Goal: Register for event/course

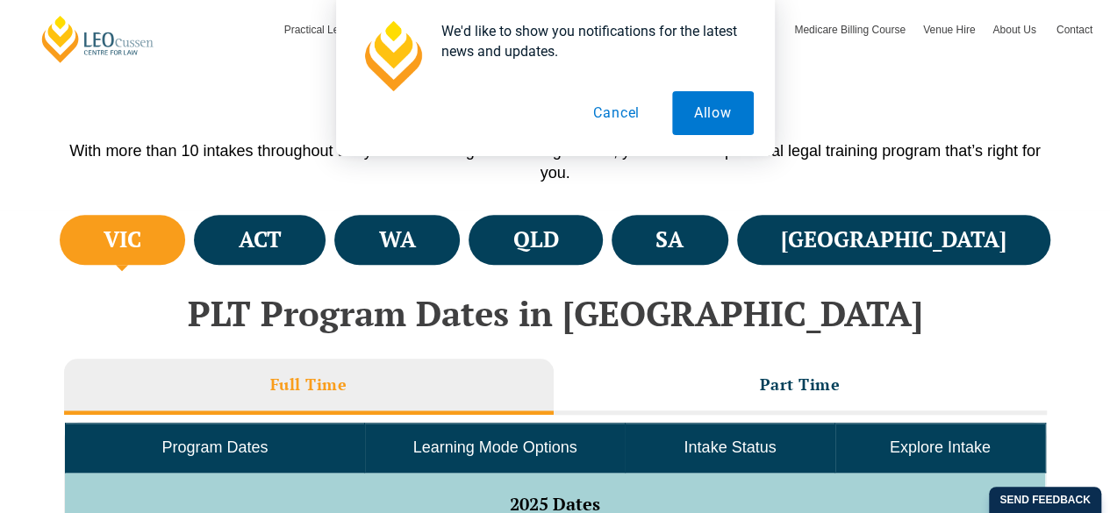
click at [621, 113] on button "Cancel" at bounding box center [616, 113] width 90 height 44
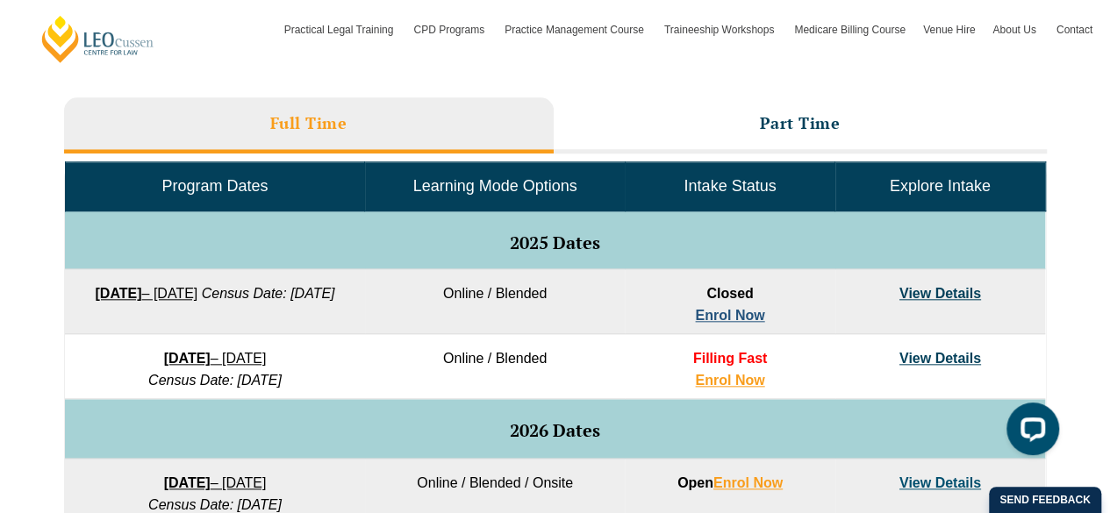
click at [719, 311] on link "Enrol Now" at bounding box center [729, 315] width 69 height 15
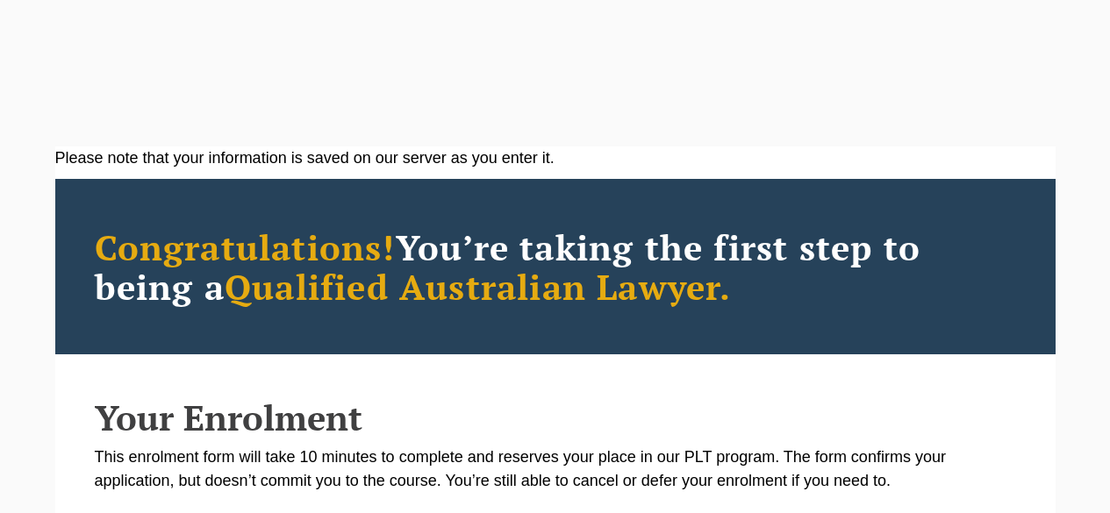
type input "Jeremy"
type input "Attard"
type input "jm99att@gmail.com"
type input "0449848699"
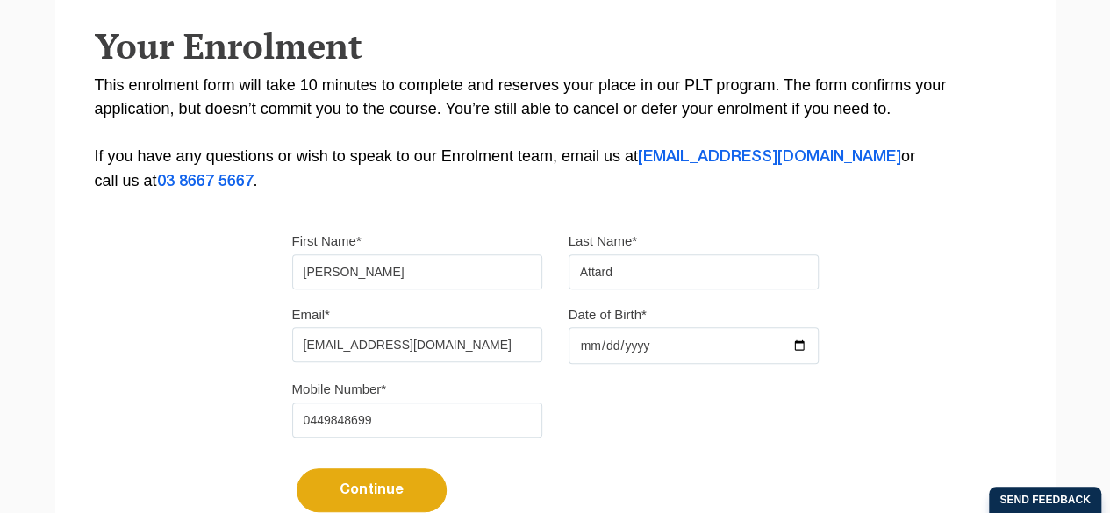
click at [683, 346] on input "Date of Birth*" at bounding box center [693, 345] width 250 height 37
click at [796, 346] on input "Date of Birth*" at bounding box center [693, 345] width 250 height 37
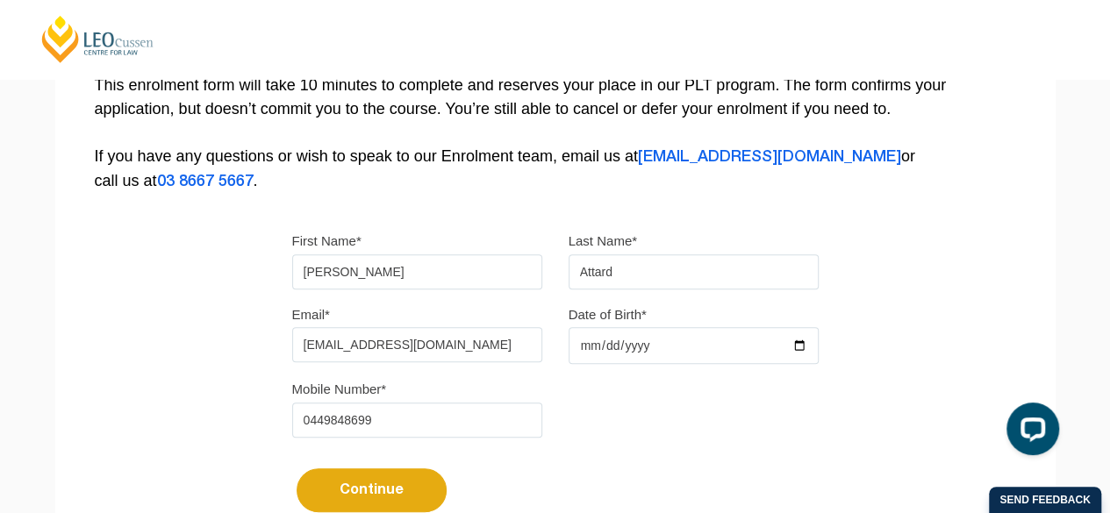
click at [652, 355] on input "2025-10-14" at bounding box center [693, 345] width 250 height 37
click at [638, 344] on input "2025-10-14" at bounding box center [693, 345] width 250 height 37
type input "1999-10-14"
click at [711, 451] on div "Continue It looks like you’ve previously started an application. You can pick u…" at bounding box center [555, 484] width 526 height 66
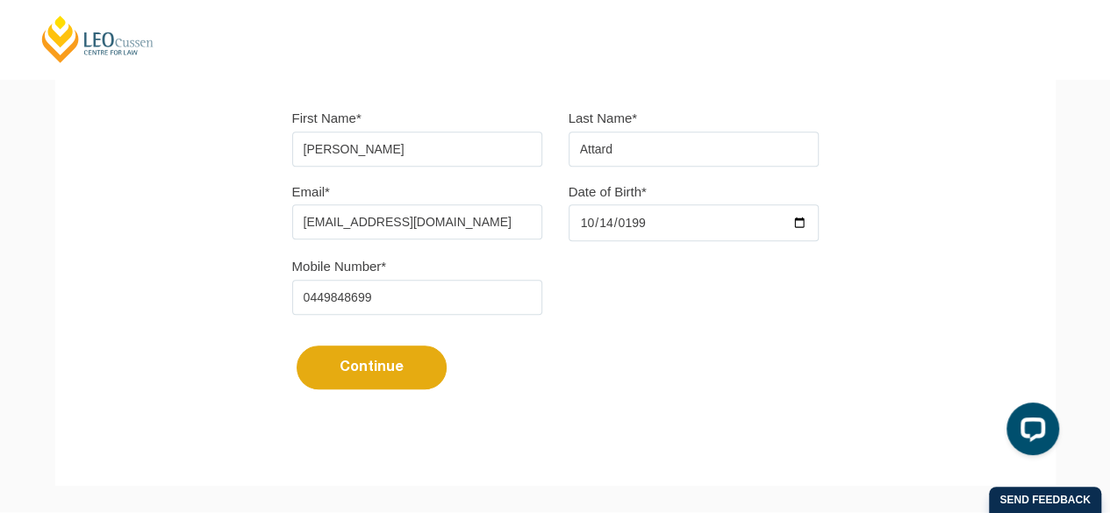
scroll to position [495, 0]
click at [319, 366] on button "Continue" at bounding box center [371, 368] width 150 height 44
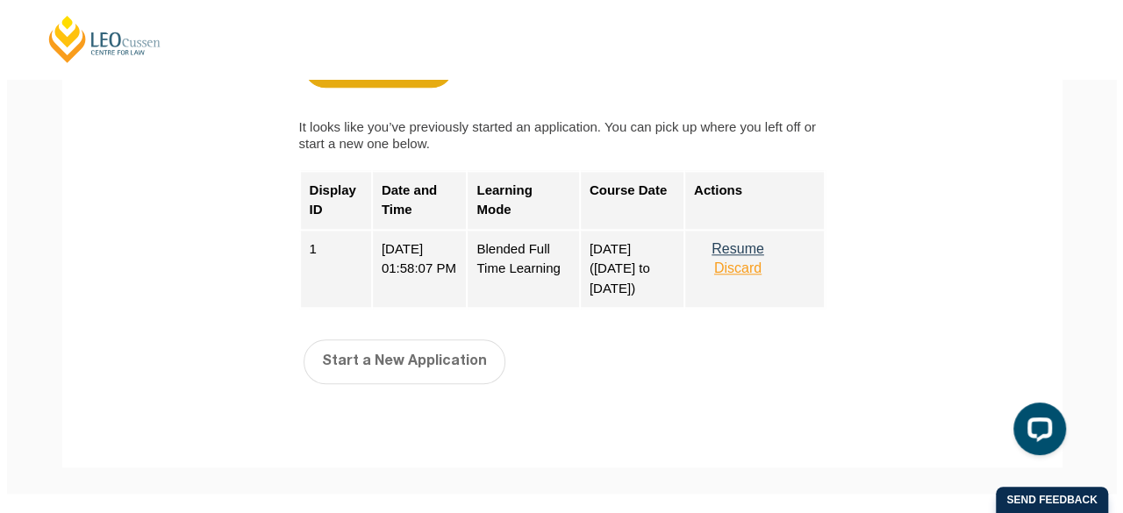
scroll to position [800, 0]
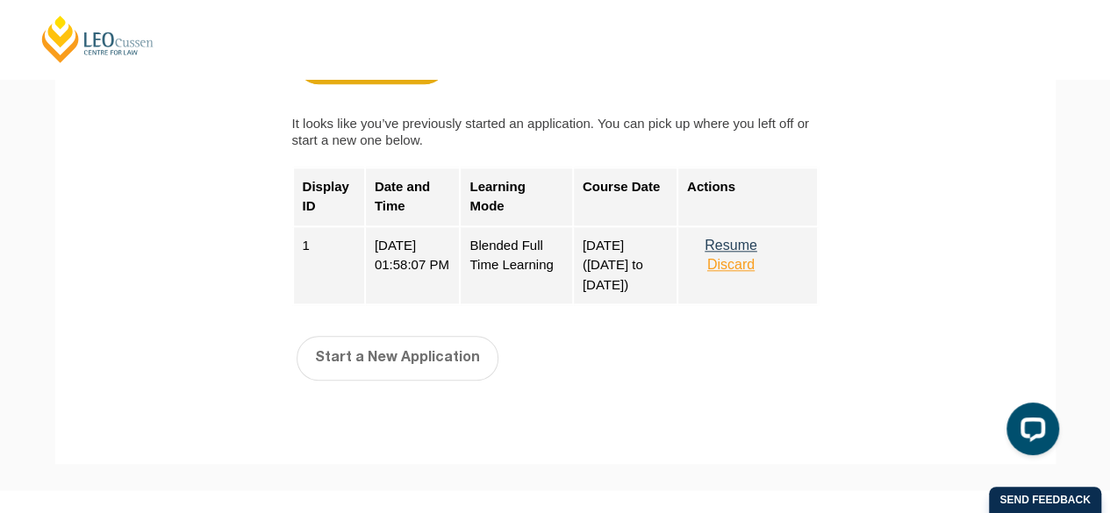
click at [735, 239] on button "Resume" at bounding box center [731, 246] width 88 height 16
click at [737, 244] on button "Resuming..." at bounding box center [731, 246] width 88 height 16
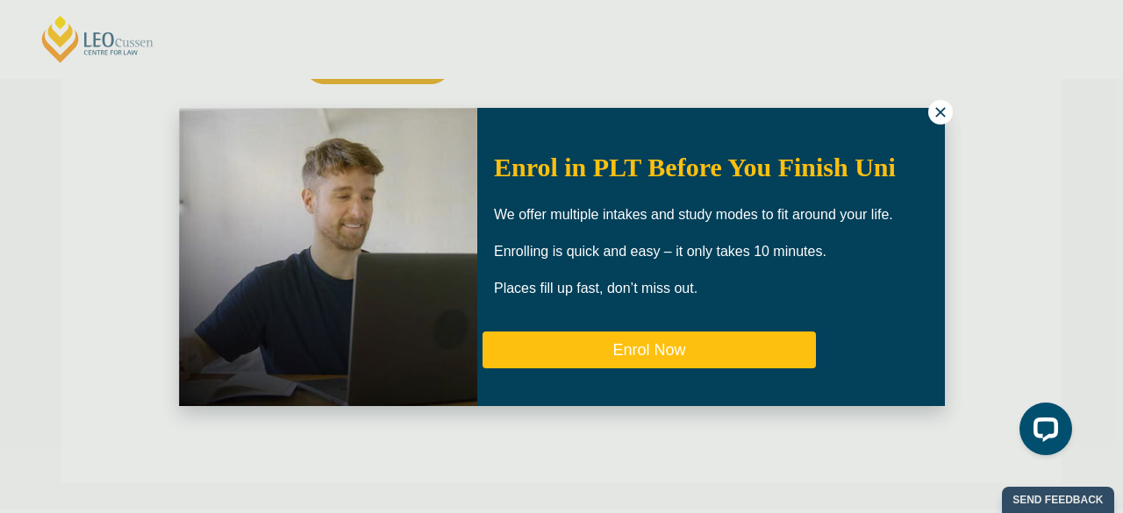
click at [716, 345] on button "Enrol Now" at bounding box center [648, 350] width 333 height 37
